Goal: Information Seeking & Learning: Learn about a topic

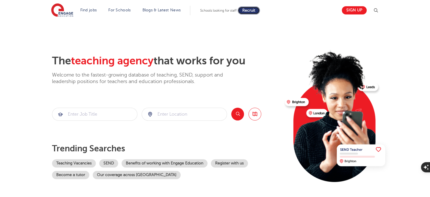
click at [252, 9] on span "Recruit" at bounding box center [248, 10] width 13 height 4
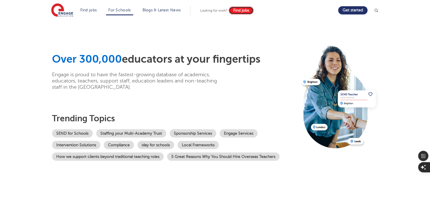
click at [247, 13] on link "Find jobs" at bounding box center [241, 11] width 25 height 8
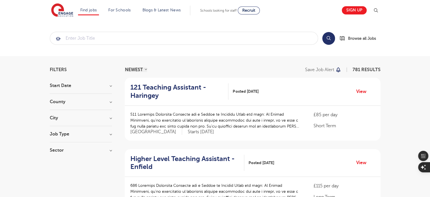
click at [50, 13] on header "Find jobs All vacancies We have one of the UK's largest database. and with hund…" at bounding box center [215, 10] width 430 height 20
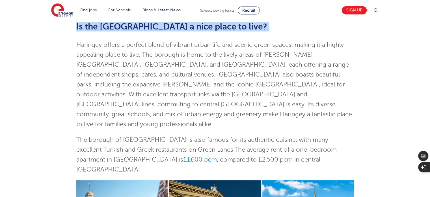
scroll to position [65, 0]
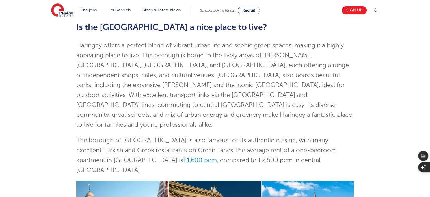
drag, startPoint x: 264, startPoint y: 145, endPoint x: 68, endPoint y: 127, distance: 197.2
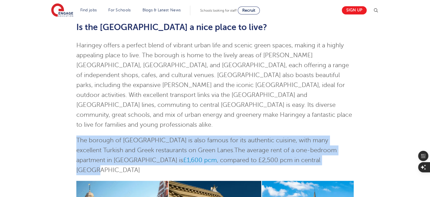
drag, startPoint x: 68, startPoint y: 127, endPoint x: 281, endPoint y: 152, distance: 214.9
click at [281, 152] on p "The borough of Haringey is also famous for its authentic cuisine, with many exc…" at bounding box center [215, 155] width 278 height 40
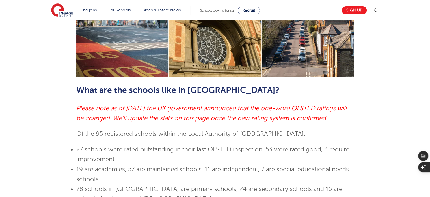
scroll to position [284, 0]
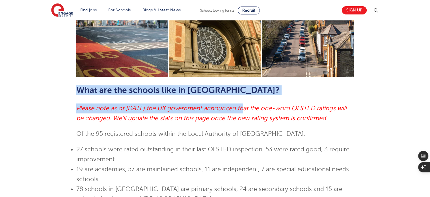
drag, startPoint x: 76, startPoint y: 68, endPoint x: 246, endPoint y: 87, distance: 172.0
click at [246, 87] on div "Teaching jobs in [GEOGRAPHIC_DATA] Skip to jobs Is the [GEOGRAPHIC_DATA] a nice…" at bounding box center [215, 60] width 286 height 615
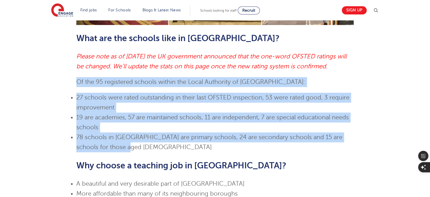
drag, startPoint x: 69, startPoint y: 61, endPoint x: 161, endPoint y: 129, distance: 115.1
click at [161, 129] on div "Teaching jobs in [GEOGRAPHIC_DATA] Skip to jobs Is the [GEOGRAPHIC_DATA] a nice…" at bounding box center [215, 8] width 343 height 615
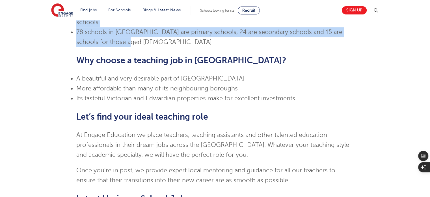
scroll to position [445, 0]
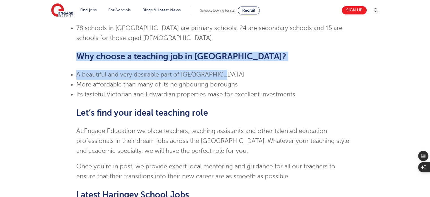
drag, startPoint x: 75, startPoint y: 38, endPoint x: 258, endPoint y: 57, distance: 184.6
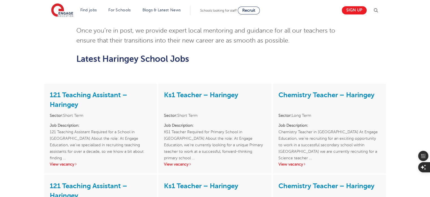
scroll to position [580, 0]
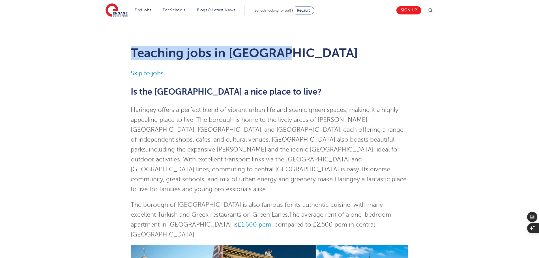
drag, startPoint x: 88, startPoint y: 55, endPoint x: 374, endPoint y: 46, distance: 286.2
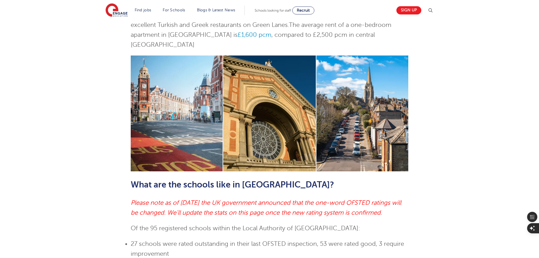
scroll to position [226, 0]
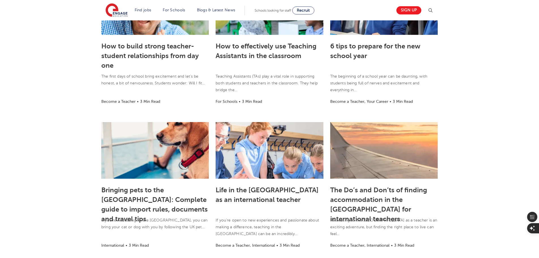
scroll to position [340, 0]
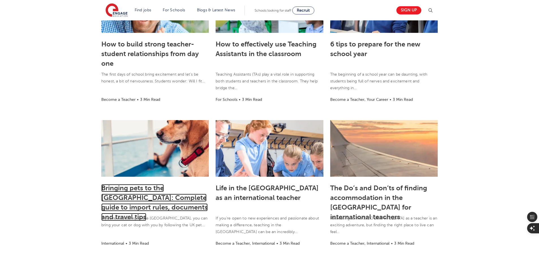
click at [143, 193] on link "Bringing pets to the UK: Complete guide to import rules, documents and travel t…" at bounding box center [154, 202] width 106 height 37
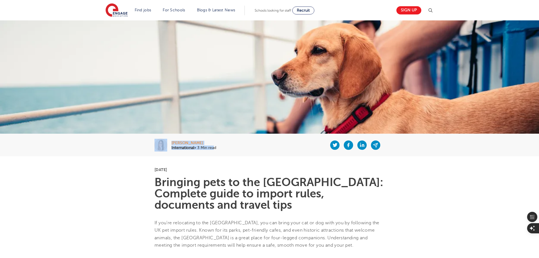
drag, startPoint x: 139, startPoint y: 146, endPoint x: 220, endPoint y: 149, distance: 80.7
click at [218, 151] on div "Laura Hamilton International • 3 Min read" at bounding box center [269, 145] width 343 height 23
click at [222, 148] on div at bounding box center [300, 145] width 168 height 23
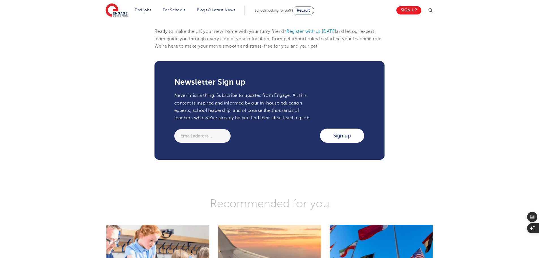
scroll to position [849, 0]
